Goal: Navigation & Orientation: Go to known website

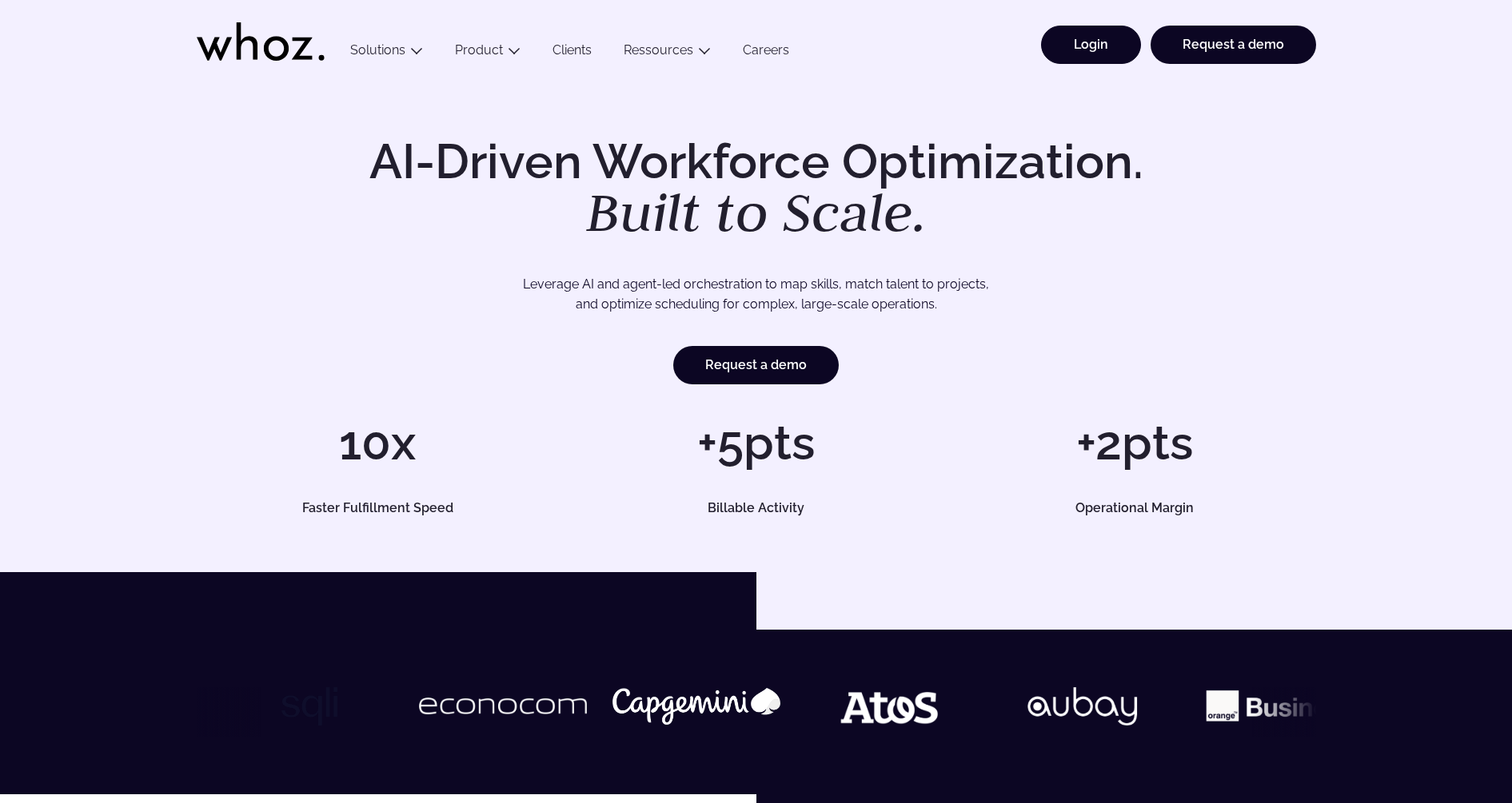
click at [1081, 49] on link "Login" at bounding box center [1091, 45] width 100 height 39
click at [1077, 37] on link "Login" at bounding box center [1091, 45] width 100 height 39
